Goal: Find specific page/section: Find specific page/section

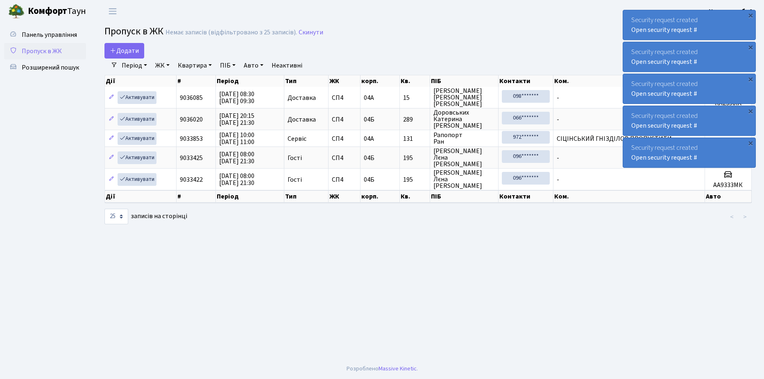
select select "25"
click at [48, 67] on span "Розширений пошук" at bounding box center [50, 67] width 57 height 9
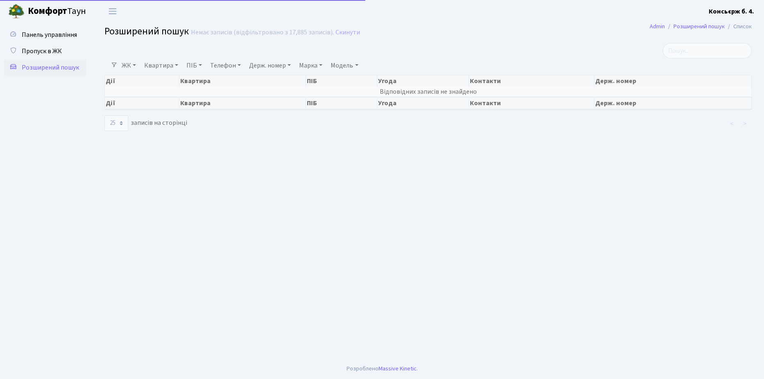
select select "25"
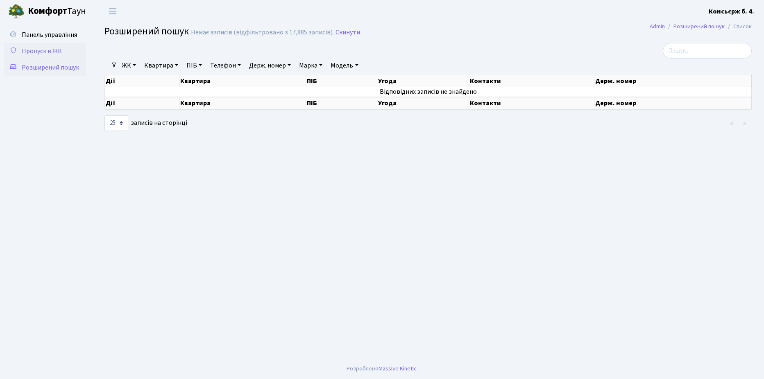
click at [41, 49] on span "Пропуск в ЖК" at bounding box center [42, 51] width 40 height 9
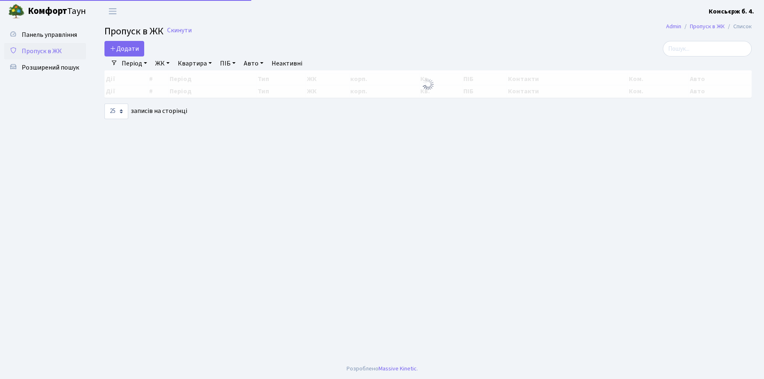
select select "25"
